Goal: Task Accomplishment & Management: Complete application form

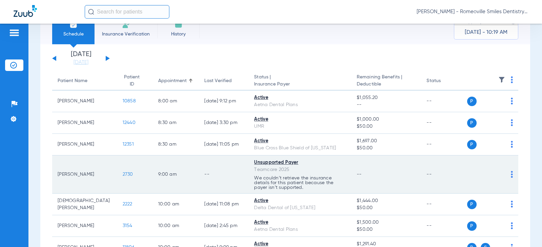
scroll to position [34, 0]
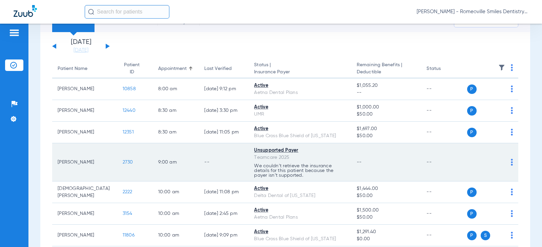
click at [507, 163] on td "P S" at bounding box center [492, 163] width 51 height 38
click at [71, 162] on td "[PERSON_NAME]" at bounding box center [84, 163] width 65 height 38
click at [123, 160] on span "2730" at bounding box center [128, 162] width 10 height 5
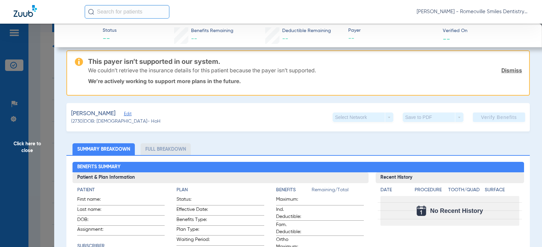
scroll to position [0, 0]
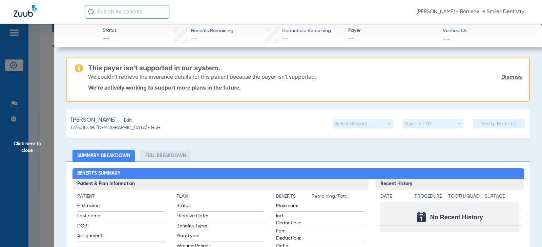
click at [20, 13] on img at bounding box center [25, 11] width 23 height 12
click at [21, 145] on span "Click here to close" at bounding box center [27, 147] width 54 height 247
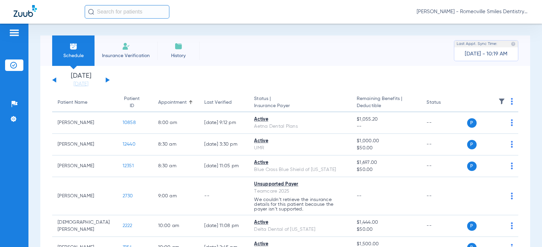
click at [128, 54] on span "Insurance Verification" at bounding box center [126, 55] width 52 height 7
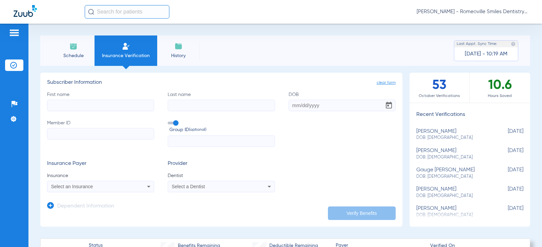
click at [83, 108] on input "First name" at bounding box center [100, 106] width 107 height 12
paste input "u96471556"
type input "u96471556"
click at [176, 138] on input "text" at bounding box center [221, 142] width 107 height 12
paste input "10248249"
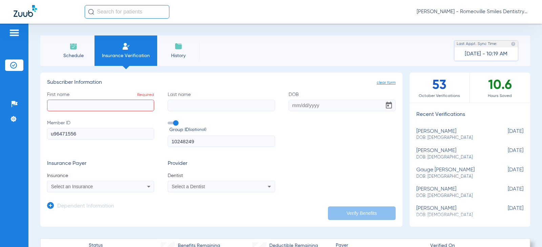
type input "10248249"
click at [87, 107] on input "First name Required" at bounding box center [100, 106] width 107 height 12
type input "eram"
click at [177, 107] on input "Last name" at bounding box center [221, 106] width 107 height 12
type input "raza"
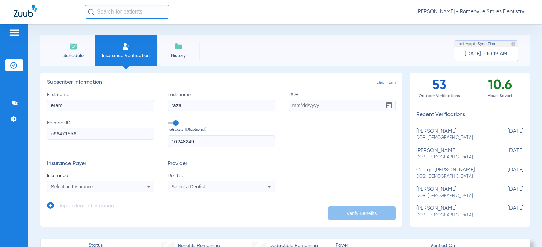
click at [292, 109] on input "DOB" at bounding box center [341, 106] width 107 height 12
type input "[DATE]"
click at [145, 184] on icon at bounding box center [149, 187] width 8 height 8
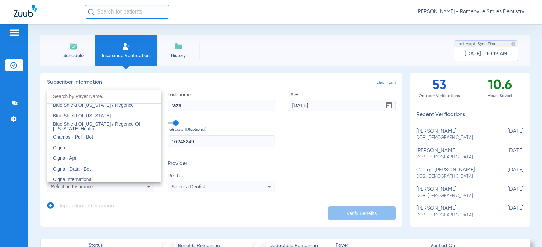
scroll to position [948, 0]
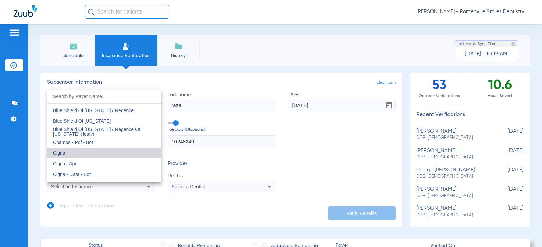
click at [109, 152] on mat-option "Cigna" at bounding box center [104, 153] width 114 height 11
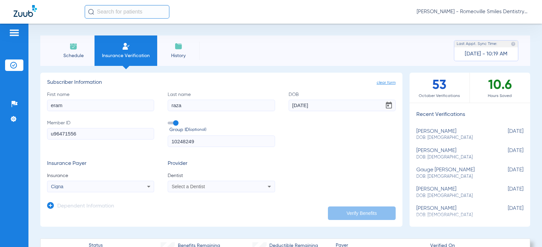
click at [235, 188] on div "Select a Dentist" at bounding box center [212, 186] width 80 height 5
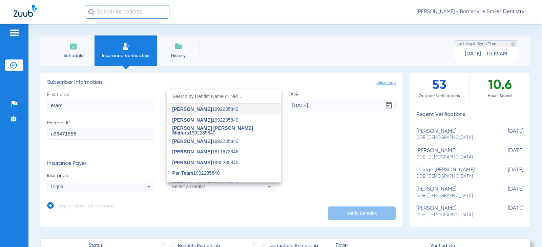
click at [248, 199] on div at bounding box center [271, 123] width 542 height 247
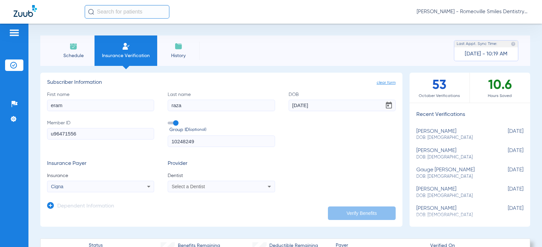
click at [253, 184] on div "Select a Dentist" at bounding box center [221, 187] width 106 height 8
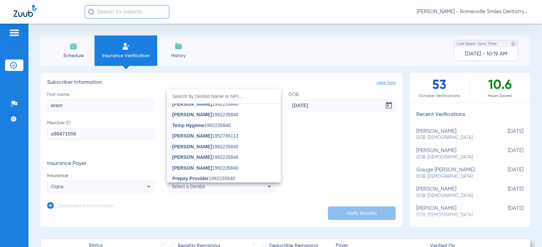
scroll to position [102, 0]
click at [215, 137] on span "[PERSON_NAME] 1952786113" at bounding box center [205, 135] width 66 height 5
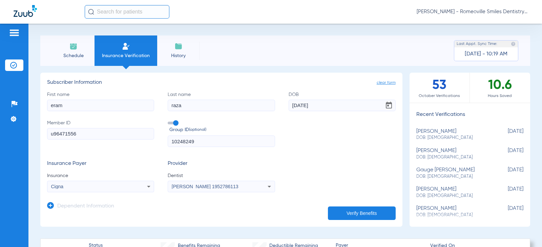
click at [349, 214] on button "Verify Benefits" at bounding box center [362, 214] width 68 height 14
click at [364, 215] on button "Verify Benefits" at bounding box center [362, 214] width 68 height 14
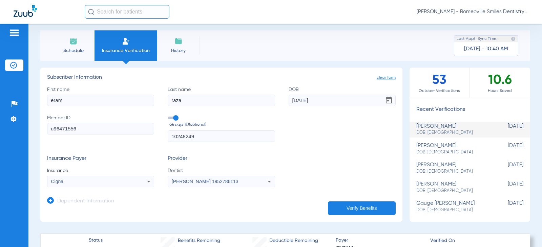
scroll to position [0, 0]
